Goal: Information Seeking & Learning: Learn about a topic

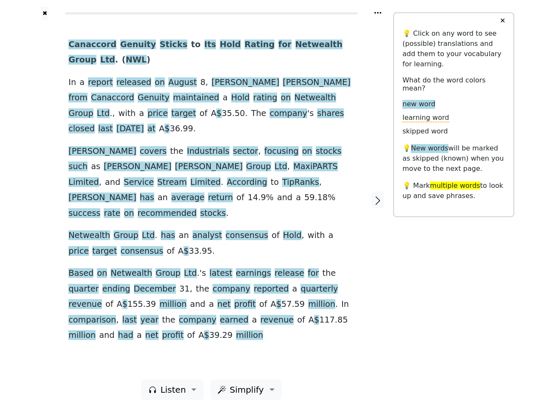
click at [283, 230] on span "Hold" at bounding box center [292, 235] width 19 height 11
click at [378, 13] on icon at bounding box center [378, 13] width 7 height 2
click at [45, 199] on div at bounding box center [45, 200] width 30 height 360
click at [211, 199] on div "Canaccord Genuity Sticks to Its Hold Rating for Netwealth Group Ltd . ( NWL ) I…" at bounding box center [211, 190] width 286 height 307
click at [88, 45] on span "Canaccord" at bounding box center [92, 45] width 48 height 11
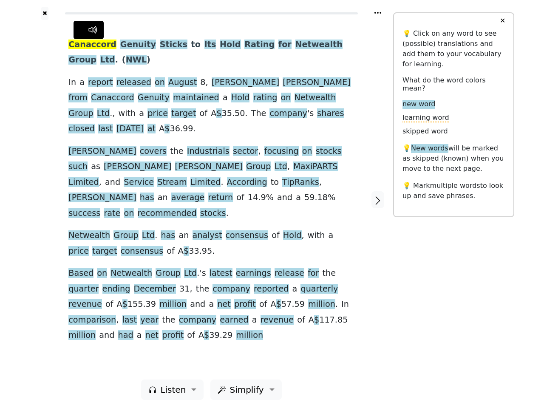
click at [126, 45] on span "Genuity" at bounding box center [138, 45] width 36 height 11
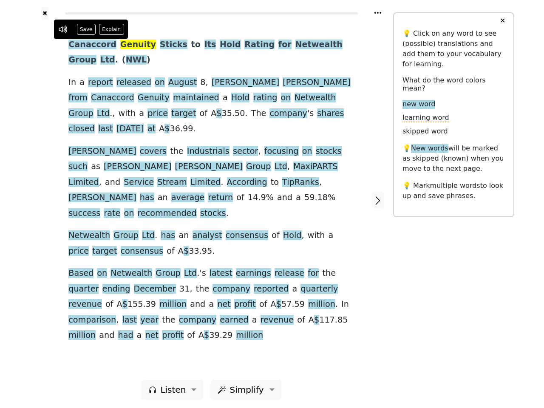
click at [160, 45] on span "Sticks" at bounding box center [174, 45] width 28 height 11
